Goal: Information Seeking & Learning: Check status

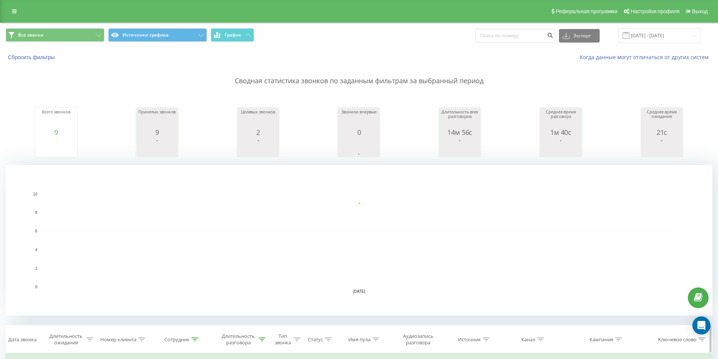
click at [260, 339] on icon at bounding box center [262, 340] width 7 height 4
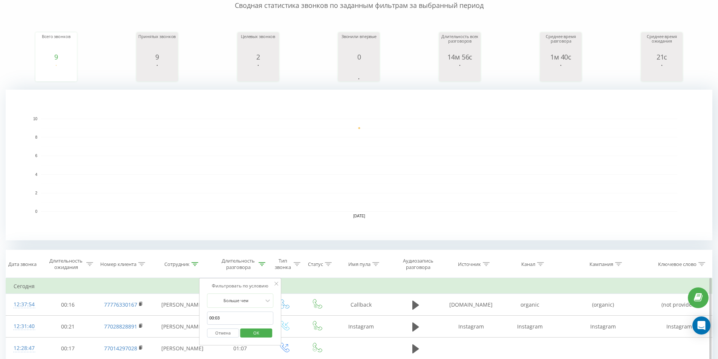
click at [249, 331] on span "OK" at bounding box center [256, 333] width 21 height 12
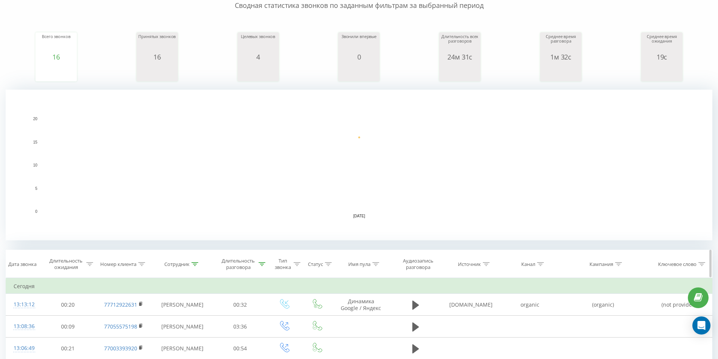
click at [265, 261] on div "Длительность разговора" at bounding box center [243, 264] width 46 height 13
click at [257, 330] on span "OK" at bounding box center [256, 333] width 21 height 12
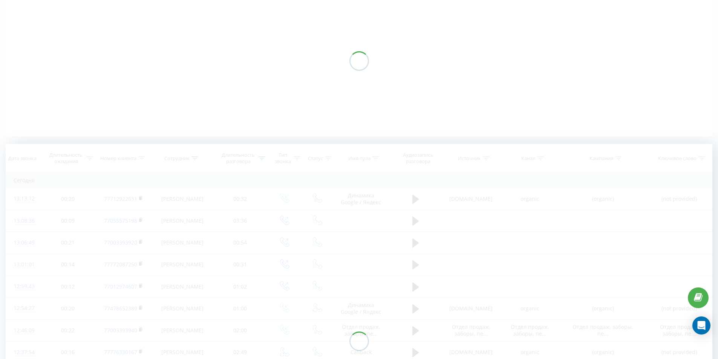
click at [276, 67] on div at bounding box center [359, 61] width 707 height 151
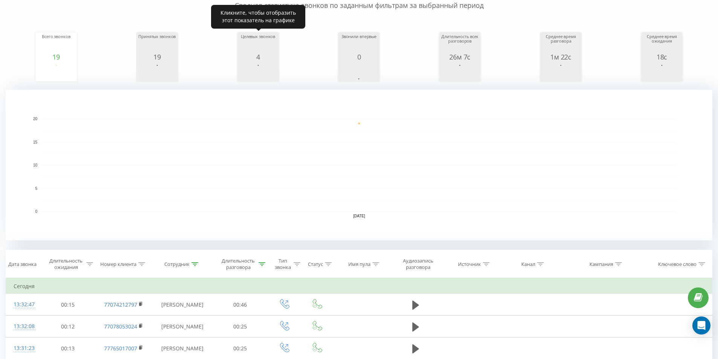
click at [303, 146] on rect "A chart." at bounding box center [359, 165] width 636 height 93
click at [318, 140] on rect "A chart." at bounding box center [359, 165] width 636 height 93
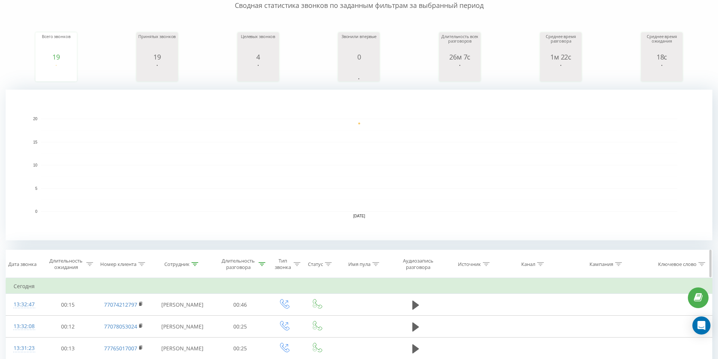
click at [271, 265] on span "Тип звонка" at bounding box center [285, 264] width 30 height 13
click at [298, 332] on span "OK" at bounding box center [300, 334] width 21 height 12
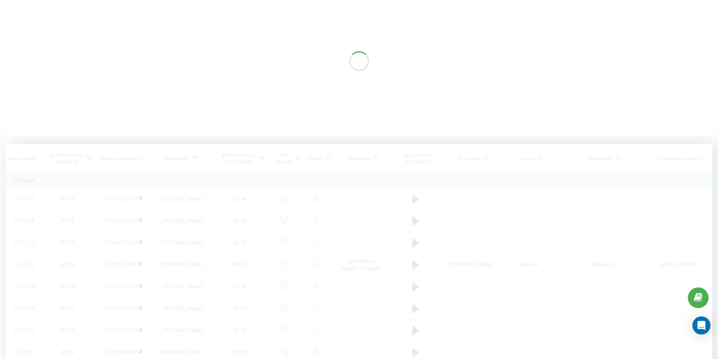
click at [311, 86] on div at bounding box center [359, 61] width 707 height 151
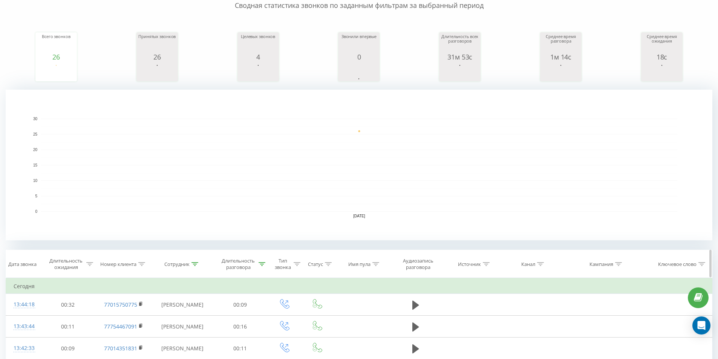
click at [264, 264] on icon at bounding box center [262, 264] width 7 height 4
click at [265, 307] on div "Больше чем" at bounding box center [240, 301] width 66 height 14
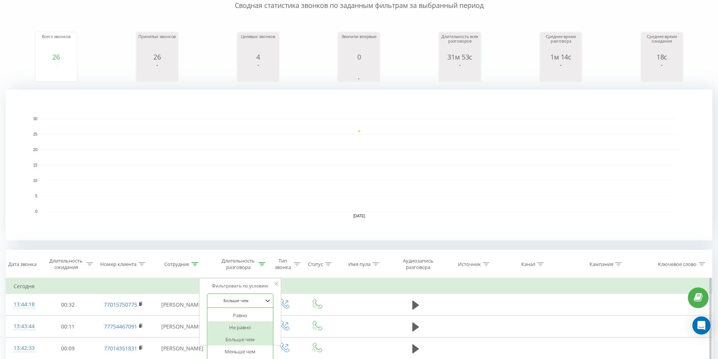
scroll to position [100, 0]
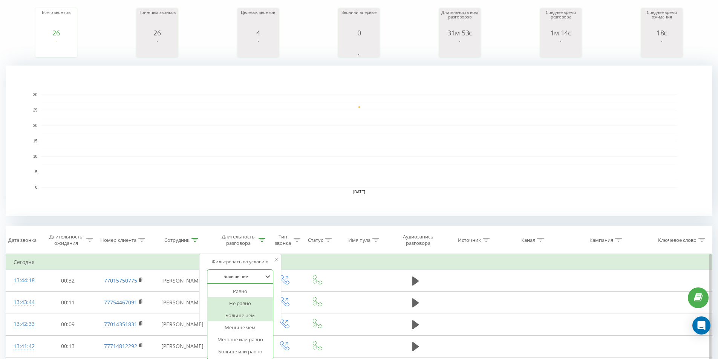
click at [249, 314] on div "Больше чем" at bounding box center [240, 316] width 66 height 12
click at [253, 307] on span "OK" at bounding box center [256, 309] width 21 height 12
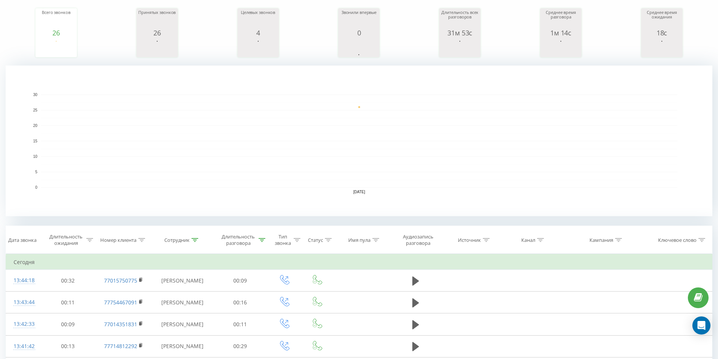
click at [0, 0] on button at bounding box center [0, 0] width 0 height 0
click at [265, 242] on div at bounding box center [262, 240] width 7 height 6
click at [272, 307] on button "OK" at bounding box center [256, 309] width 32 height 9
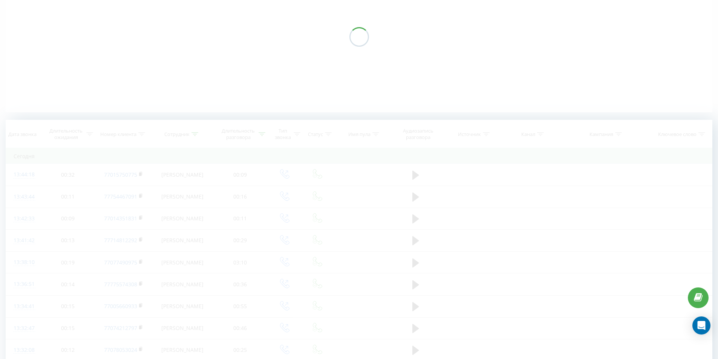
click at [357, 92] on div "Все звонки Источники трафика График Экспорт .csv .xls .xlsx [DATE] - [DATE] Сбр…" at bounding box center [359, 331] width 707 height 817
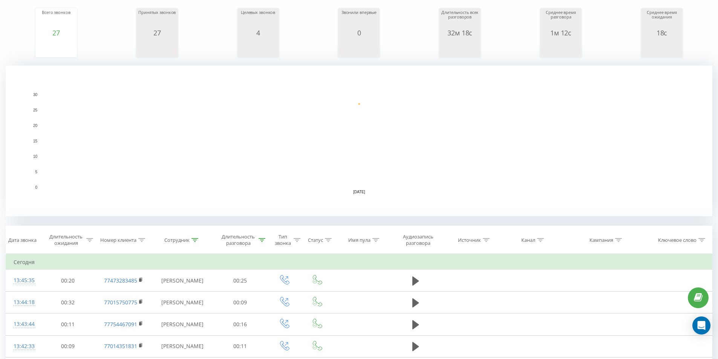
drag, startPoint x: 241, startPoint y: 127, endPoint x: 253, endPoint y: 124, distance: 12.3
click at [248, 126] on g "[DATE] 0 5 10 15 20 25 30" at bounding box center [355, 143] width 644 height 101
click at [265, 241] on tr "Дата звонка Длительность ожидания Номер клиента Сотрудник Длительность разговор…" at bounding box center [359, 240] width 706 height 28
click at [262, 240] on icon at bounding box center [262, 240] width 7 height 4
click at [266, 308] on span "OK" at bounding box center [256, 309] width 21 height 12
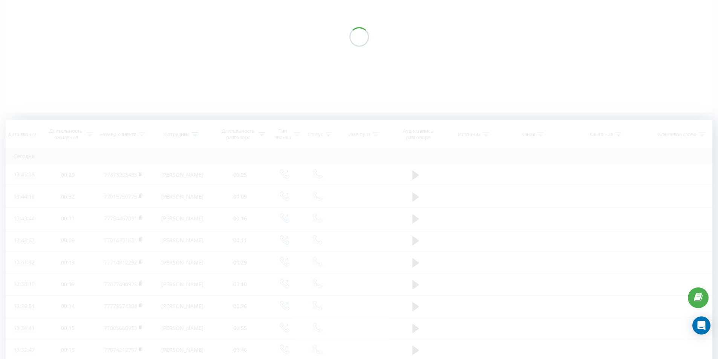
click at [288, 116] on div "Все звонки Источники трафика График Экспорт .csv .xls .xlsx [DATE] - [DATE] Сбр…" at bounding box center [359, 331] width 707 height 817
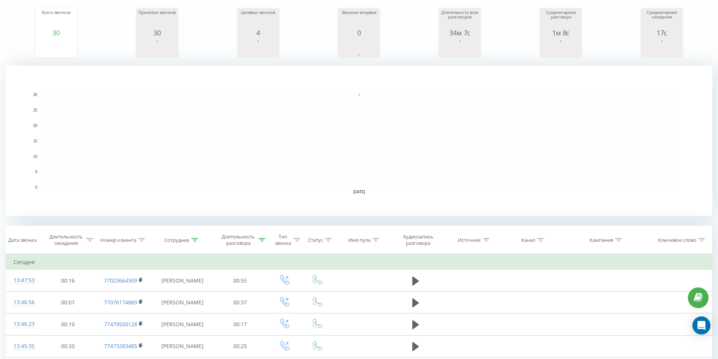
click at [288, 116] on rect "A chart." at bounding box center [359, 141] width 636 height 93
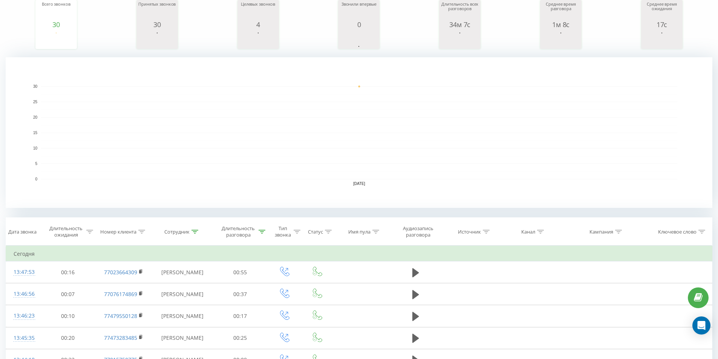
scroll to position [38, 0]
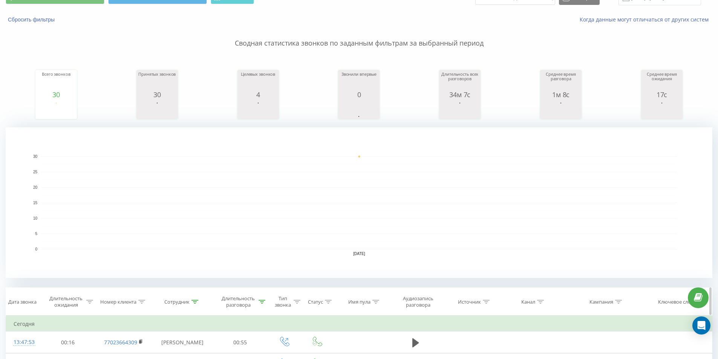
drag, startPoint x: 248, startPoint y: 302, endPoint x: 261, endPoint y: 301, distance: 13.6
click at [247, 302] on div "Длительность разговора" at bounding box center [238, 302] width 37 height 13
click at [265, 301] on icon at bounding box center [262, 302] width 7 height 4
click at [266, 300] on div "Длительность разговора" at bounding box center [240, 302] width 55 height 13
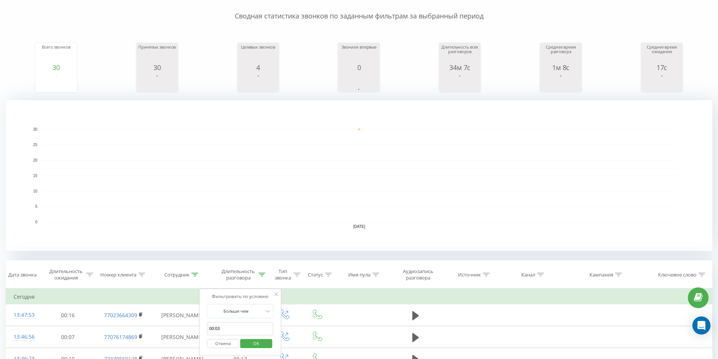
scroll to position [75, 0]
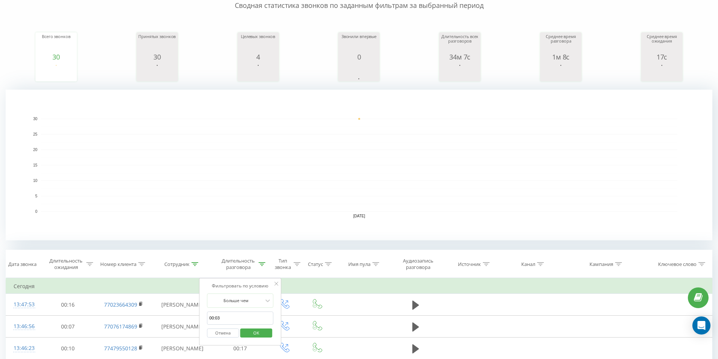
drag, startPoint x: 261, startPoint y: 218, endPoint x: 238, endPoint y: 221, distance: 22.4
click at [242, 220] on rect "A chart." at bounding box center [359, 165] width 707 height 151
click at [188, 262] on div "Сотрудник" at bounding box center [176, 264] width 25 height 6
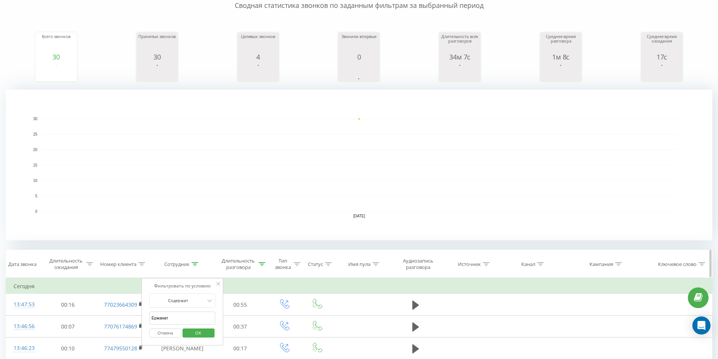
drag, startPoint x: 239, startPoint y: 213, endPoint x: 337, endPoint y: 267, distance: 111.9
click at [240, 213] on rect "A chart." at bounding box center [359, 165] width 707 height 151
click at [399, 198] on rect "A chart." at bounding box center [359, 165] width 636 height 93
click at [218, 282] on icon at bounding box center [219, 284] width 4 height 4
click at [310, 127] on rect "A chart." at bounding box center [359, 165] width 636 height 93
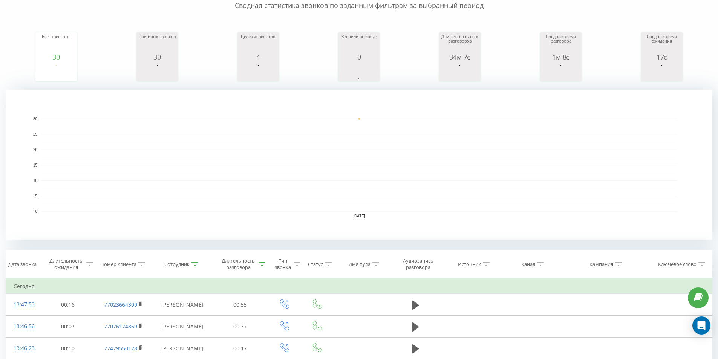
type input "77051501"
click at [259, 263] on icon at bounding box center [262, 264] width 7 height 4
click at [264, 338] on span "OK" at bounding box center [256, 333] width 21 height 12
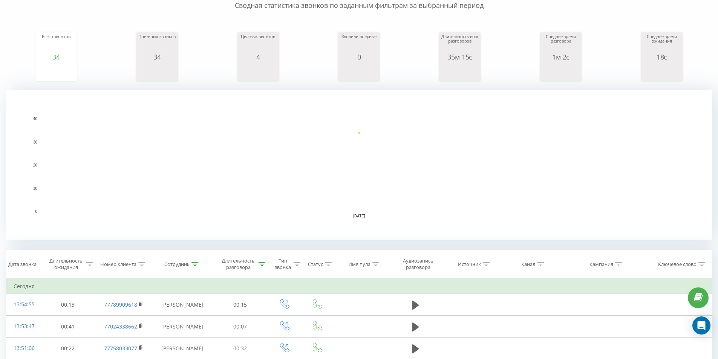
drag, startPoint x: 295, startPoint y: 109, endPoint x: 359, endPoint y: 114, distance: 63.9
click at [293, 103] on rect "A chart." at bounding box center [359, 165] width 707 height 151
